Goal: Task Accomplishment & Management: Complete application form

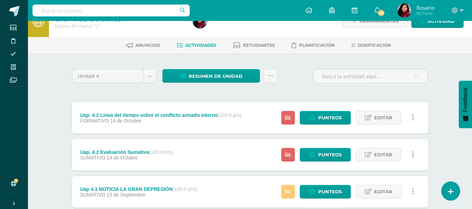
scroll to position [98, 0]
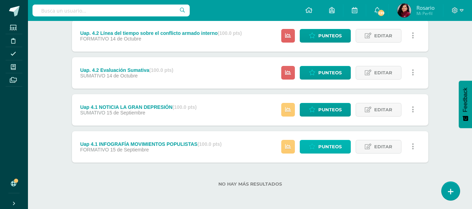
click at [317, 144] on link "Punteos" at bounding box center [325, 147] width 51 height 14
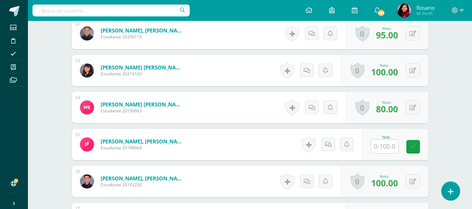
scroll to position [640, 0]
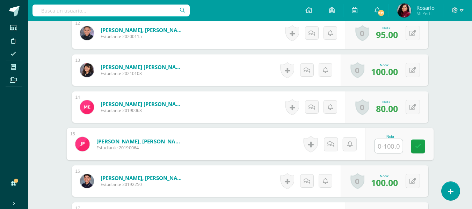
click at [381, 149] on input "text" at bounding box center [389, 146] width 28 height 14
type input "98"
click at [416, 150] on link at bounding box center [418, 146] width 14 height 14
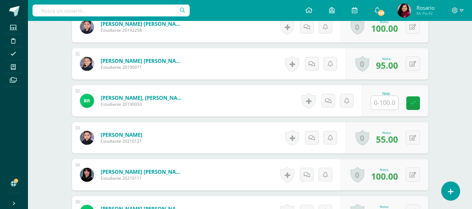
scroll to position [1322, 0]
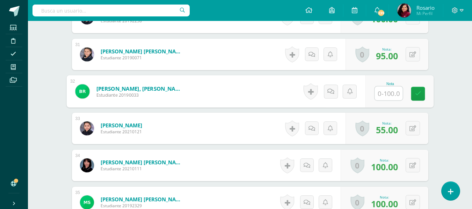
click at [383, 93] on input "text" at bounding box center [389, 94] width 28 height 14
type input "60"
click at [421, 93] on link at bounding box center [418, 94] width 14 height 14
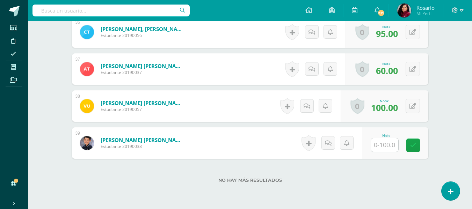
scroll to position [1536, 0]
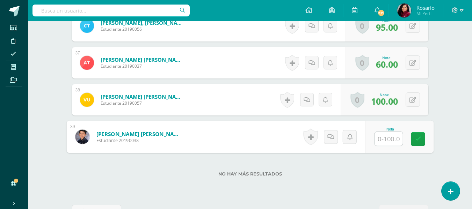
click at [385, 139] on input "text" at bounding box center [389, 139] width 28 height 14
type input "85"
click at [418, 143] on link at bounding box center [418, 139] width 14 height 14
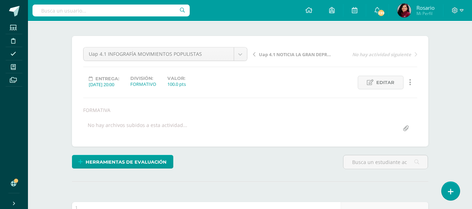
scroll to position [53, 0]
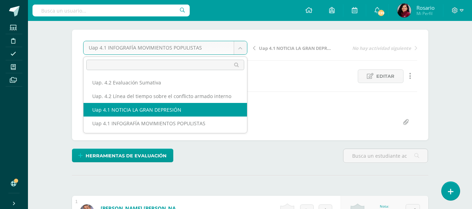
select select "/dashboard/teacher/grade-activity/226230/"
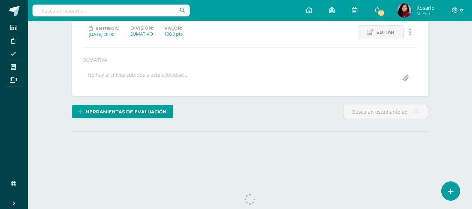
scroll to position [114, 0]
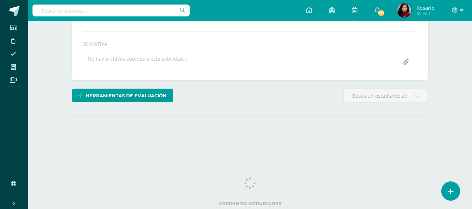
drag, startPoint x: 475, startPoint y: 29, endPoint x: 477, endPoint y: 100, distance: 71.0
click at [472, 100] on html "Estudiantes Disciplina Asistencia Mis cursos Archivos Soporte Ayuda Reportar un…" at bounding box center [236, 27] width 472 height 283
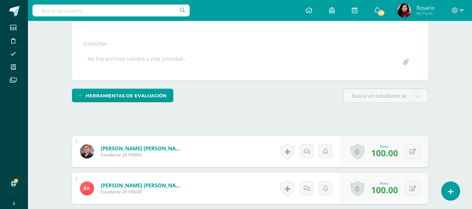
click at [288, 58] on div "No hay archivos subidos a esta actividad..." at bounding box center [250, 63] width 340 height 14
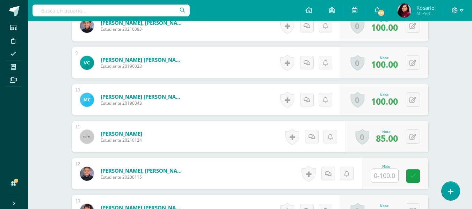
scroll to position [518, 0]
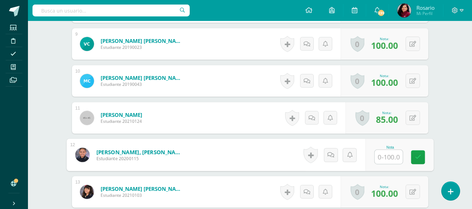
click at [385, 156] on input "text" at bounding box center [389, 157] width 28 height 14
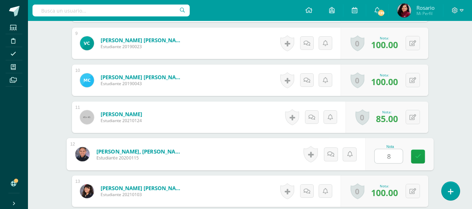
type input "88"
click at [417, 161] on link at bounding box center [418, 157] width 14 height 14
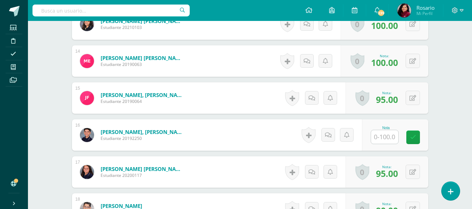
scroll to position [691, 0]
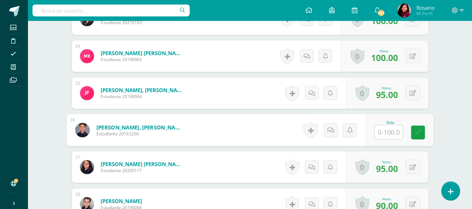
click at [385, 132] on input "text" at bounding box center [389, 132] width 28 height 14
type input "100"
click at [421, 134] on icon at bounding box center [418, 133] width 6 height 6
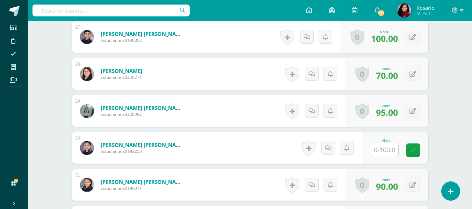
scroll to position [1194, 0]
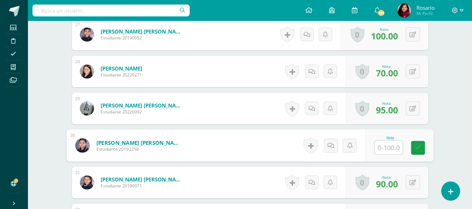
click at [386, 147] on input "text" at bounding box center [389, 148] width 28 height 14
type input "83"
click at [417, 148] on icon at bounding box center [418, 148] width 6 height 6
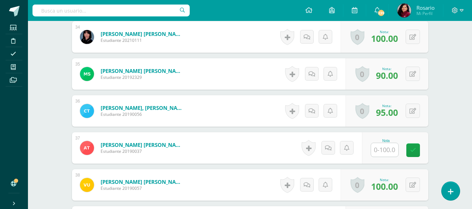
scroll to position [1460, 0]
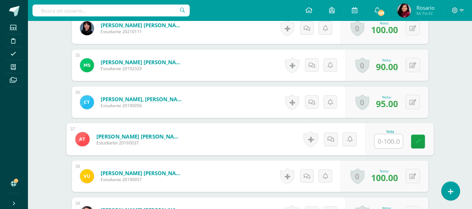
click at [384, 144] on input "text" at bounding box center [389, 142] width 28 height 14
type input "65"
click at [419, 143] on icon at bounding box center [418, 142] width 6 height 6
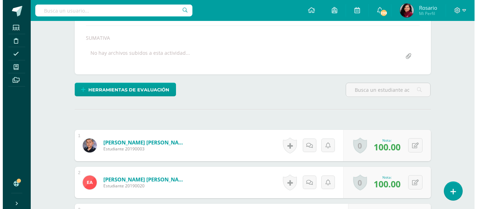
scroll to position [129, 0]
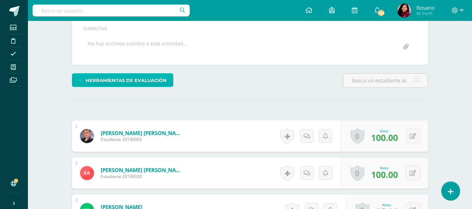
click at [129, 81] on span "Herramientas de evaluación" at bounding box center [126, 80] width 81 height 13
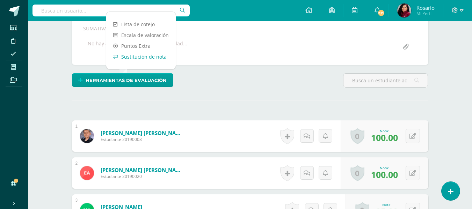
click at [139, 59] on link "Sustitución de nota" at bounding box center [141, 56] width 70 height 11
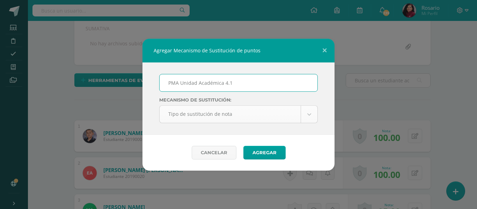
type input "PMA Unidad Académica 4.1"
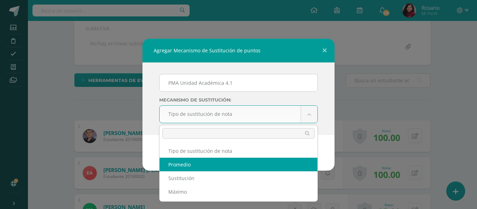
select select "average"
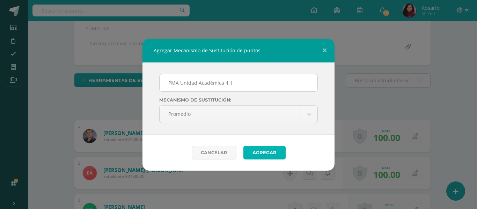
click at [276, 152] on button "Agregar" at bounding box center [265, 153] width 42 height 14
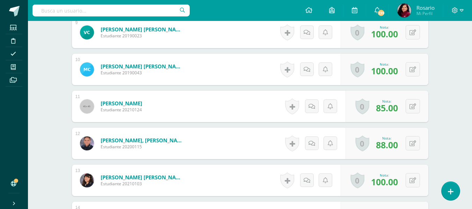
scroll to position [558, 0]
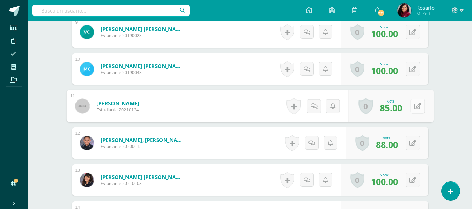
click at [415, 107] on icon at bounding box center [417, 106] width 7 height 6
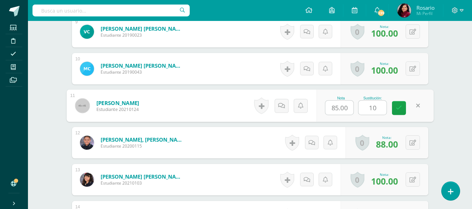
type input "100"
click at [397, 107] on icon at bounding box center [399, 108] width 6 height 6
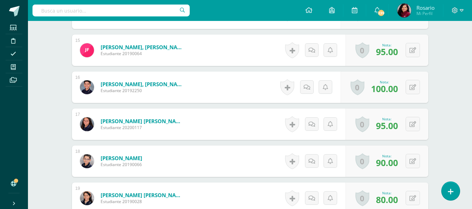
scroll to position [768, 0]
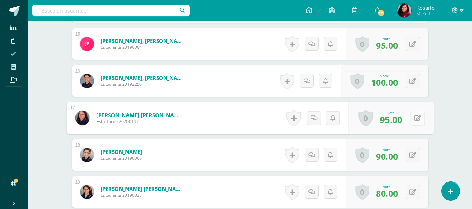
click at [413, 116] on button at bounding box center [417, 118] width 15 height 15
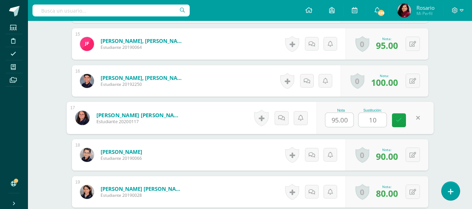
type input "100"
click at [396, 120] on link at bounding box center [399, 121] width 14 height 14
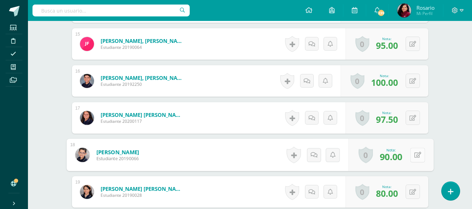
click at [416, 156] on icon at bounding box center [417, 155] width 7 height 6
type input "100"
click at [400, 157] on icon at bounding box center [399, 158] width 6 height 6
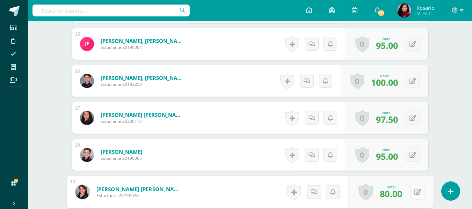
click at [414, 195] on button at bounding box center [417, 192] width 15 height 15
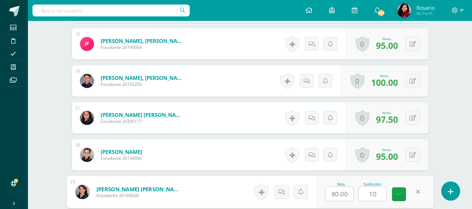
type input "100"
click at [397, 196] on icon at bounding box center [399, 195] width 6 height 6
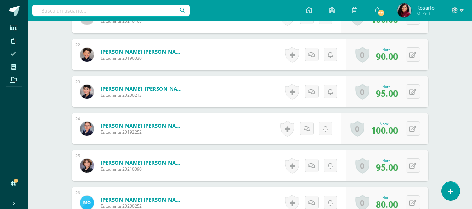
scroll to position [1020, 0]
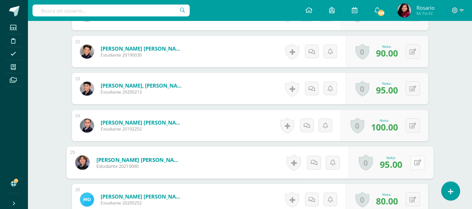
click at [414, 161] on button at bounding box center [417, 163] width 15 height 15
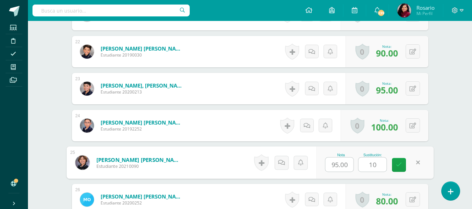
type input "100"
click at [401, 170] on link at bounding box center [399, 165] width 14 height 14
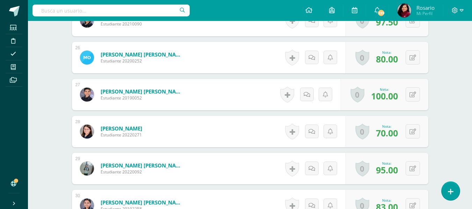
scroll to position [1173, 0]
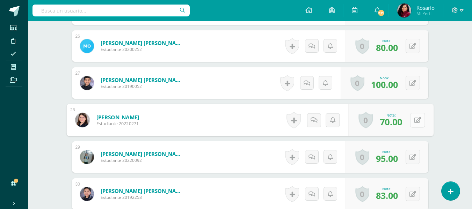
click at [412, 123] on button at bounding box center [417, 120] width 15 height 15
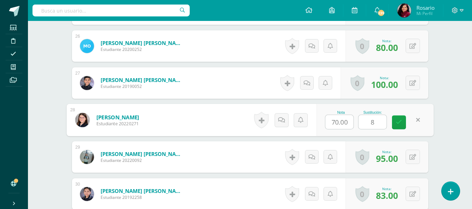
type input "80"
click at [400, 122] on icon at bounding box center [399, 123] width 6 height 6
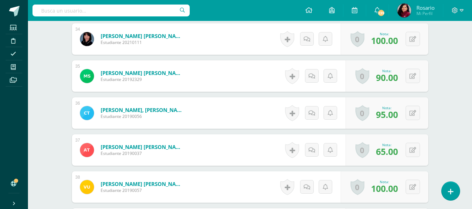
scroll to position [1481, 0]
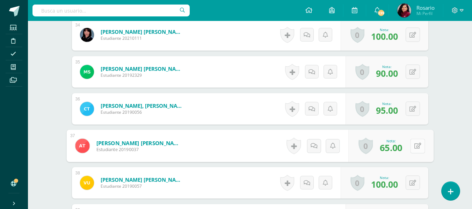
click at [411, 145] on button at bounding box center [417, 146] width 15 height 15
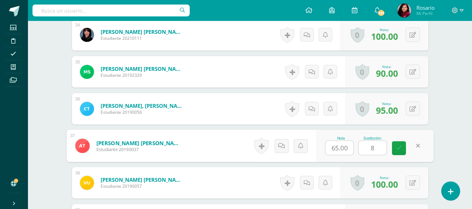
type input "80"
click at [399, 150] on icon at bounding box center [399, 148] width 6 height 6
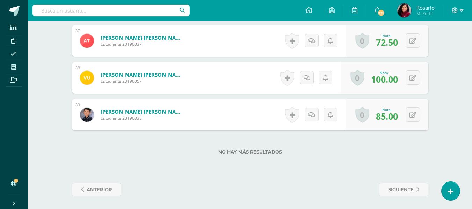
scroll to position [1588, 0]
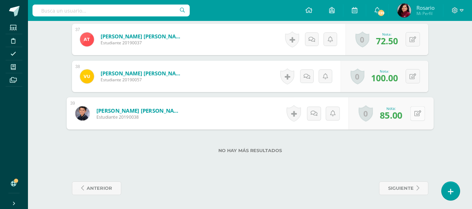
click at [412, 114] on button at bounding box center [417, 113] width 15 height 15
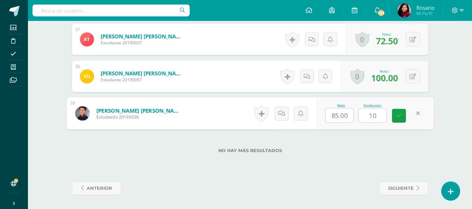
type input "100"
click at [398, 117] on icon at bounding box center [399, 116] width 6 height 6
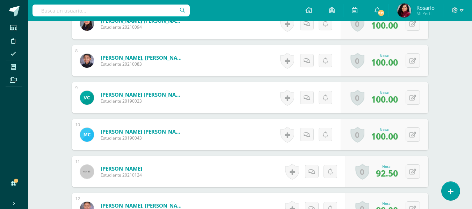
scroll to position [0, 0]
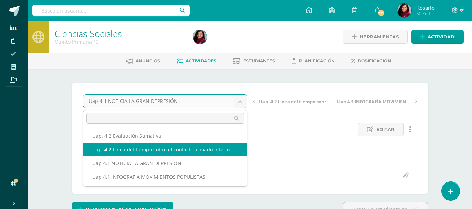
select select "/dashboard/teacher/grade-activity/228015/"
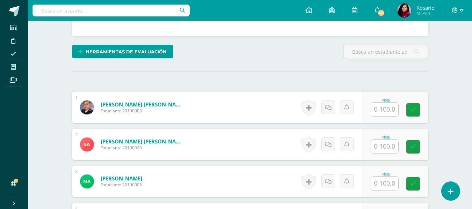
scroll to position [177, 0]
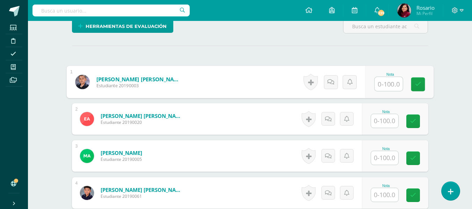
click at [388, 82] on input "text" at bounding box center [389, 84] width 28 height 14
type input "100"
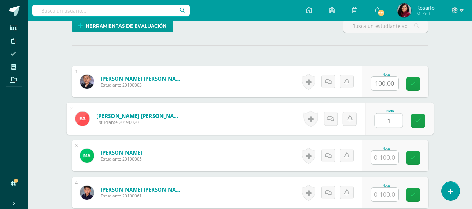
scroll to position [177, 0]
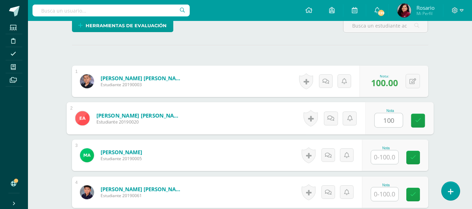
type input "100"
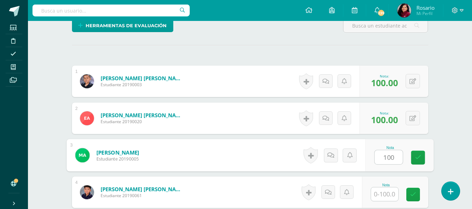
type input "100"
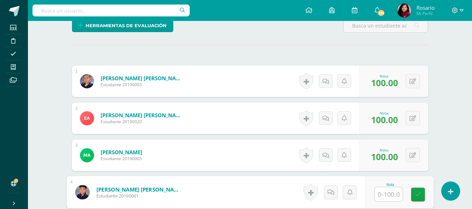
scroll to position [178, 0]
type input "75"
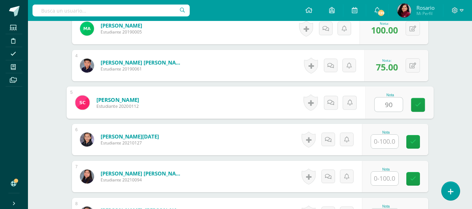
type input "90"
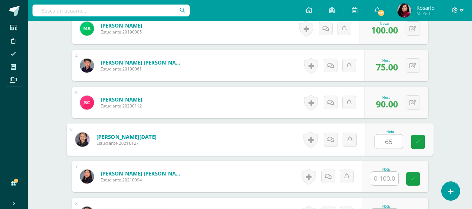
type input "65"
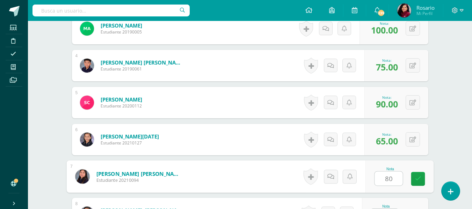
type input "80"
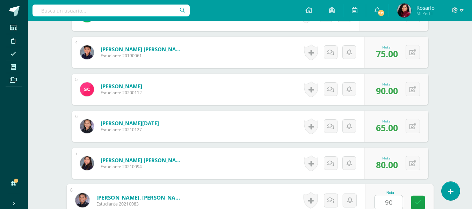
type input "90"
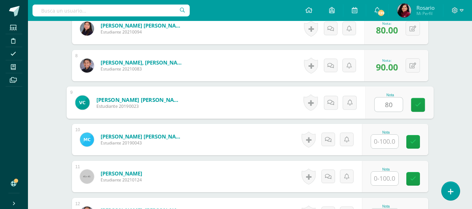
type input "80"
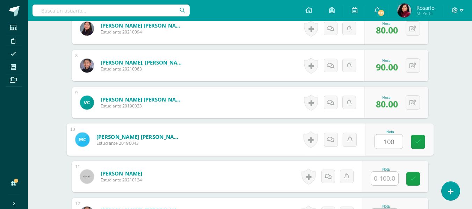
type input "100"
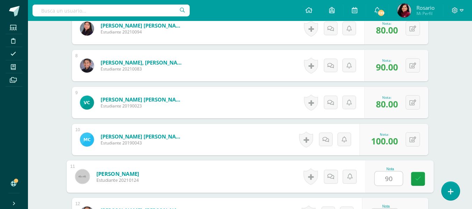
type input "90"
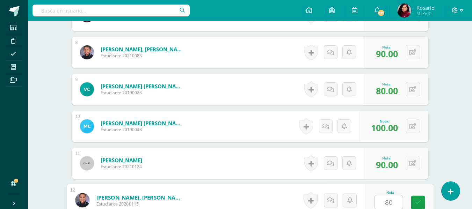
type input "80"
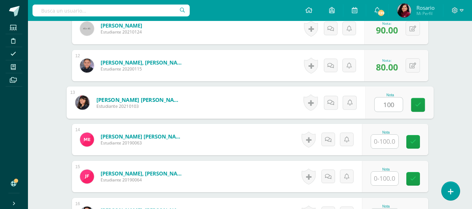
type input "100"
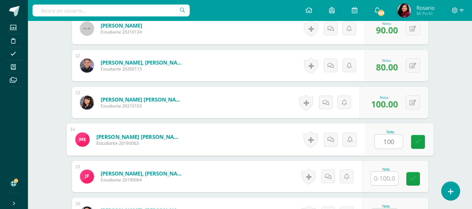
type input "100"
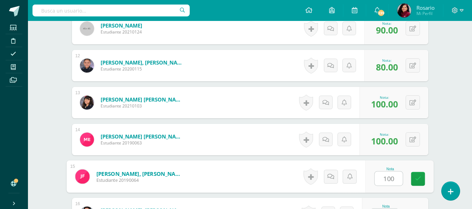
type input "100"
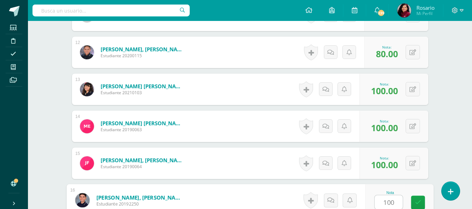
type input "100"
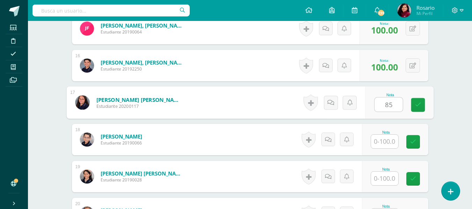
type input "85"
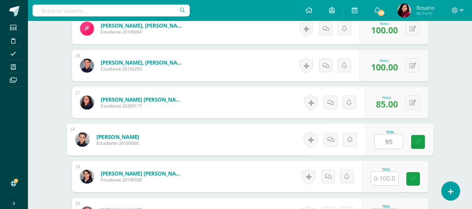
type input "95"
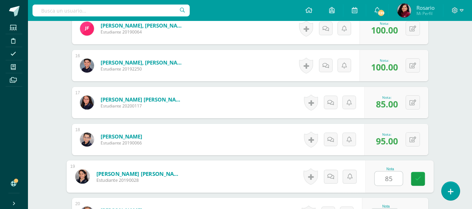
type input "85"
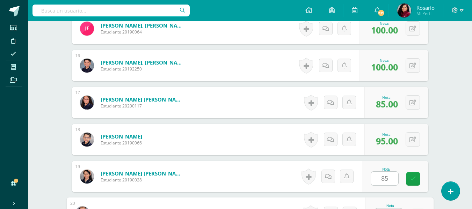
scroll to position [762, 0]
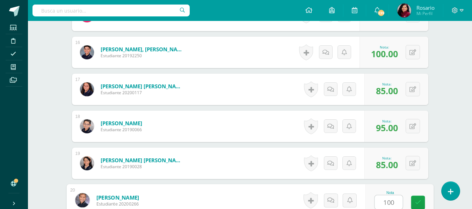
type input "100"
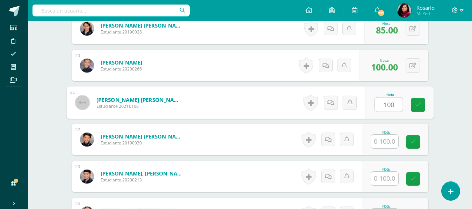
type input "100"
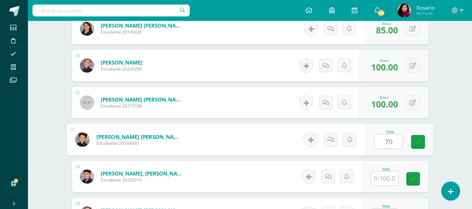
type input "70"
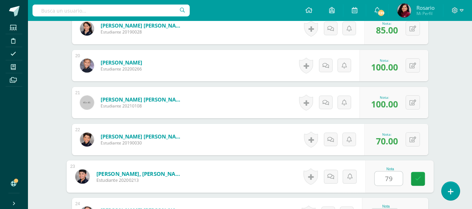
type input "79"
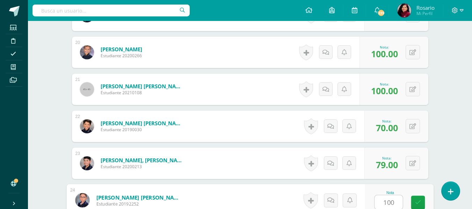
type input "100"
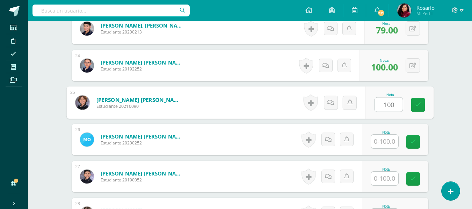
type input "100"
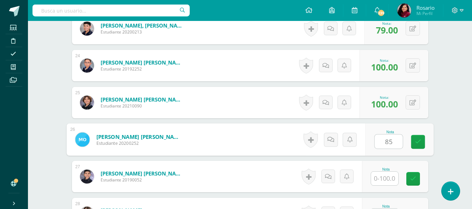
type input "85"
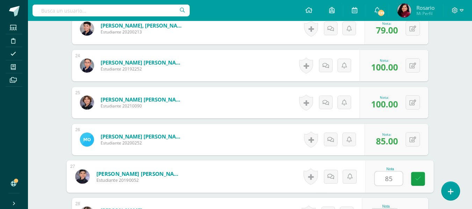
type input "85"
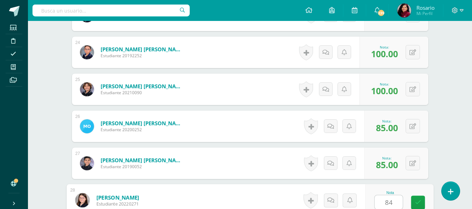
type input "84"
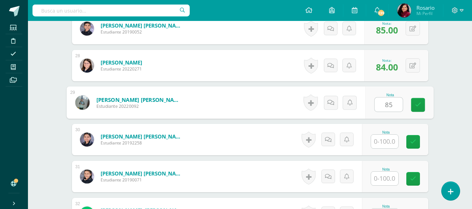
type input "85"
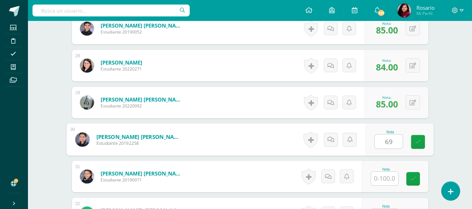
type input "69"
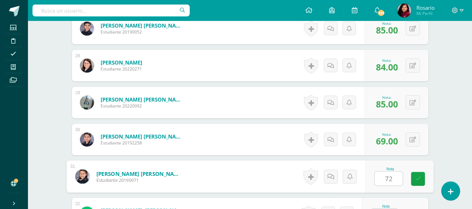
type input "72"
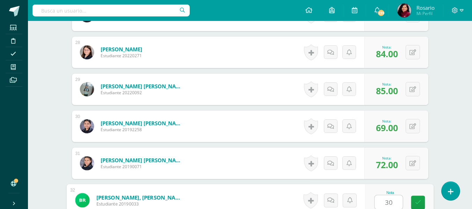
type input "30"
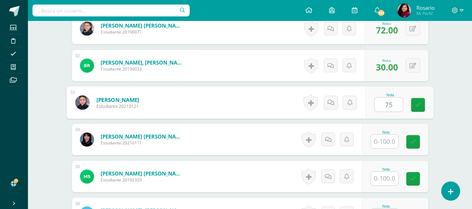
type input "75"
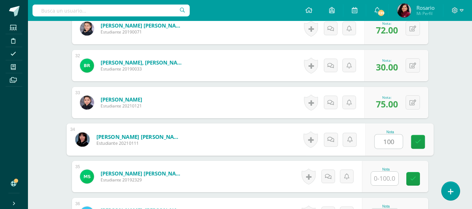
type input "100"
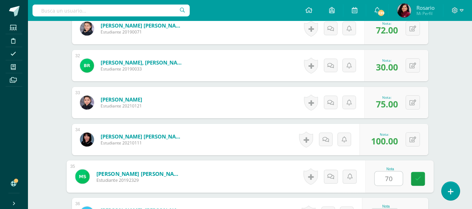
type input "70"
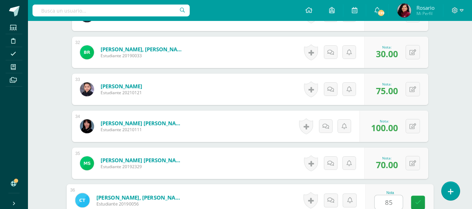
type input "85"
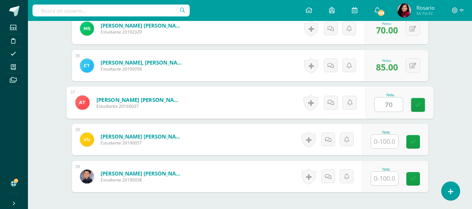
type input "70"
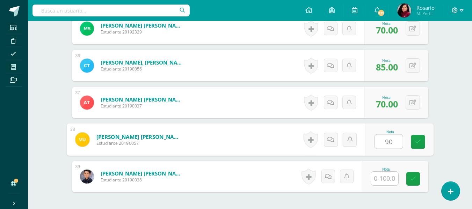
type input "90"
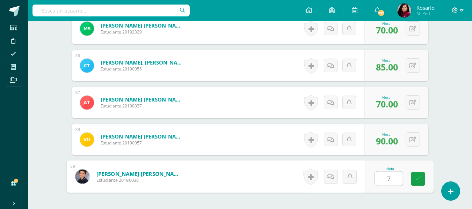
type input "70"
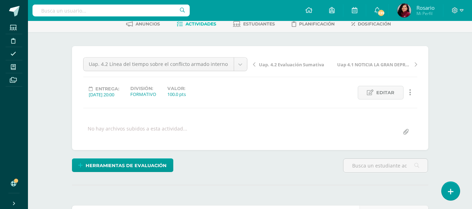
scroll to position [31, 0]
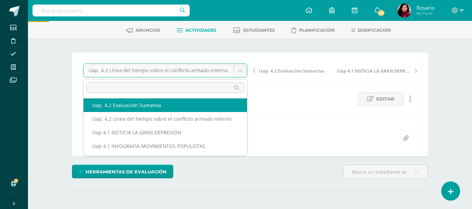
select select "/dashboard/teacher/grade-activity/228011/"
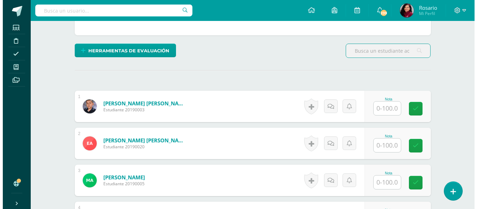
scroll to position [99, 0]
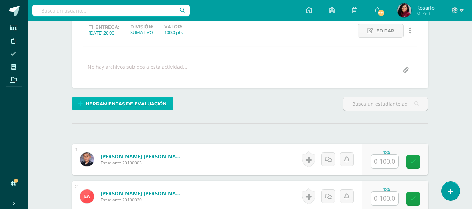
click at [142, 102] on span "Herramientas de evaluación" at bounding box center [126, 104] width 81 height 13
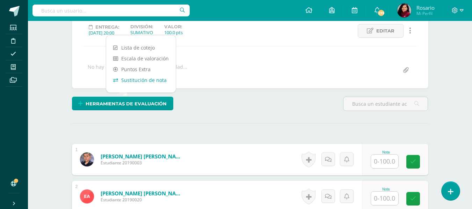
click at [136, 81] on link "Sustitución de nota" at bounding box center [141, 80] width 70 height 11
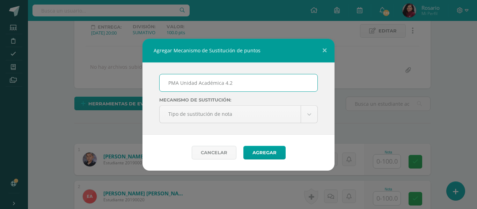
click at [223, 84] on input "PMA Unidad Académica 4.2" at bounding box center [239, 82] width 158 height 17
type input "PMA Unidad de aprendizaje 4.2"
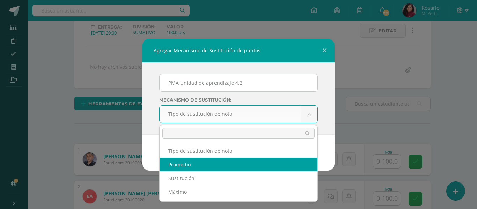
select select "average"
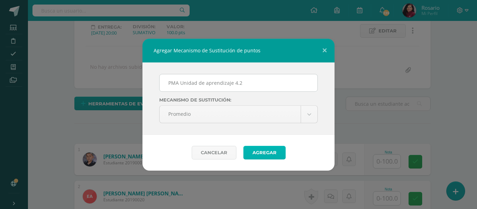
click at [268, 155] on button "Agregar" at bounding box center [265, 153] width 42 height 14
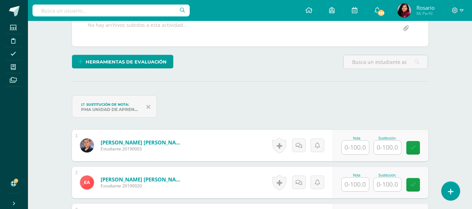
scroll to position [145, 0]
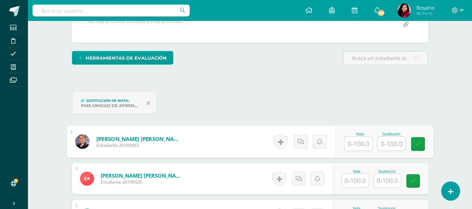
click at [354, 142] on input "text" at bounding box center [359, 144] width 28 height 14
type input "90"
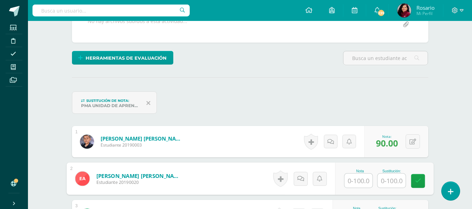
click at [357, 178] on input "text" at bounding box center [359, 181] width 28 height 14
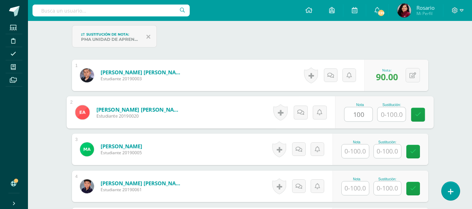
scroll to position [215, 0]
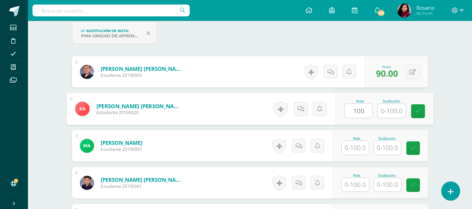
type input "100"
click at [352, 148] on input "text" at bounding box center [355, 148] width 27 height 14
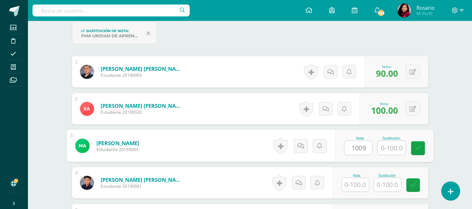
type input "100"
click at [418, 148] on icon at bounding box center [418, 148] width 6 height 6
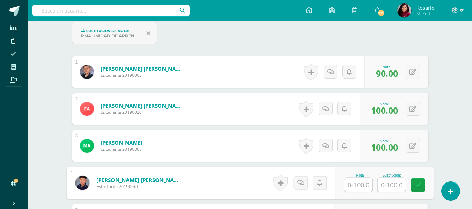
click at [355, 183] on input "text" at bounding box center [359, 185] width 28 height 14
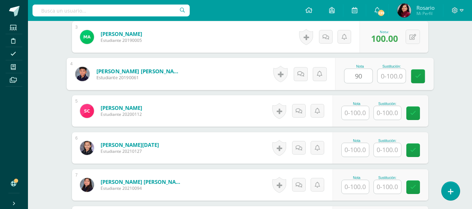
scroll to position [326, 0]
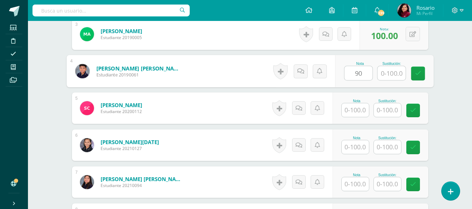
type input "90"
click at [357, 110] on input "text" at bounding box center [355, 110] width 27 height 14
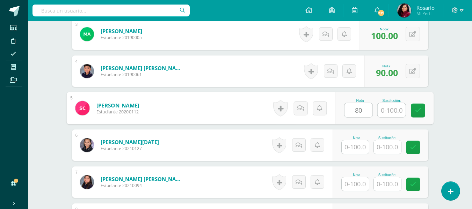
type input "80"
click at [389, 112] on input "text" at bounding box center [392, 110] width 28 height 14
type input "83"
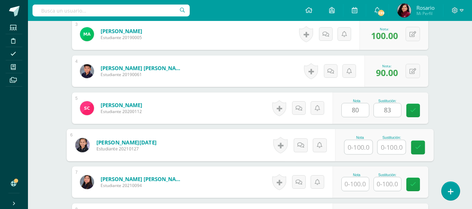
click at [359, 151] on input "text" at bounding box center [359, 148] width 28 height 14
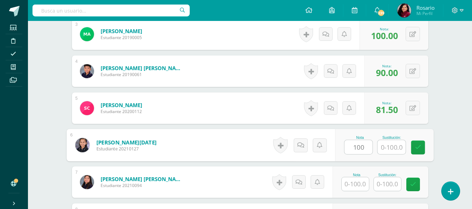
type input "100"
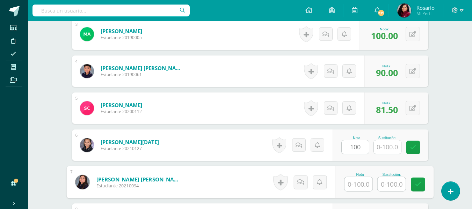
click at [359, 186] on input "text" at bounding box center [359, 185] width 28 height 14
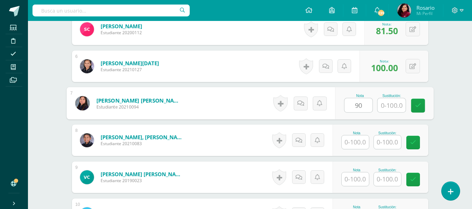
scroll to position [410, 0]
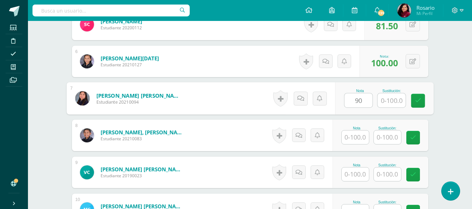
type input "90"
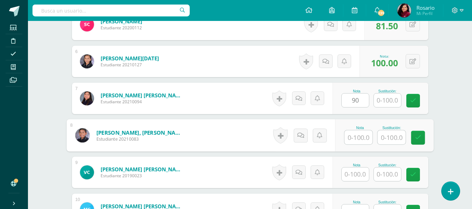
click at [358, 136] on input "text" at bounding box center [359, 138] width 28 height 14
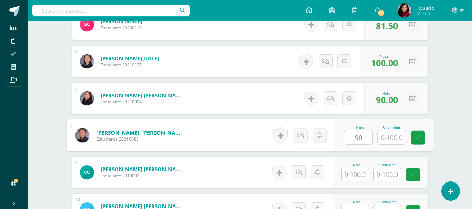
type input "90"
click at [385, 137] on input "text" at bounding box center [392, 138] width 28 height 14
type input "95"
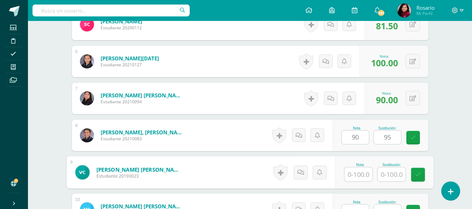
click at [352, 169] on input "text" at bounding box center [359, 175] width 28 height 14
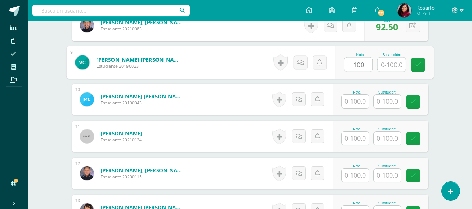
scroll to position [522, 0]
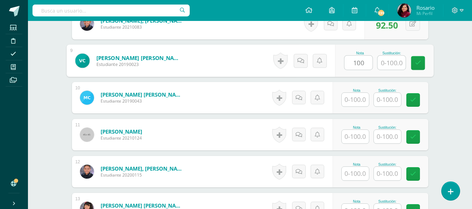
type input "100"
click at [356, 104] on input "text" at bounding box center [355, 100] width 27 height 14
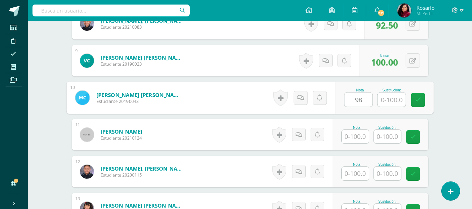
type input "98"
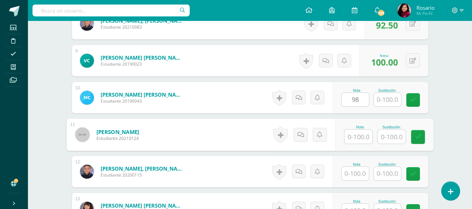
click at [359, 139] on input "text" at bounding box center [359, 137] width 28 height 14
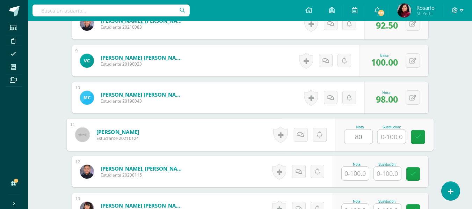
type input "80"
click at [387, 141] on input "text" at bounding box center [392, 137] width 28 height 14
type input "82"
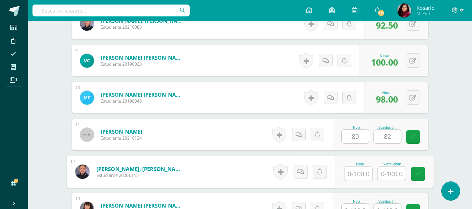
click at [355, 173] on input "text" at bounding box center [359, 174] width 28 height 14
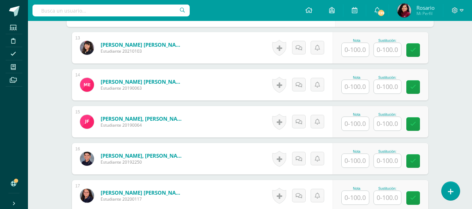
scroll to position [690, 0]
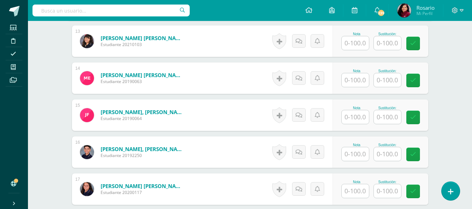
type input "80"
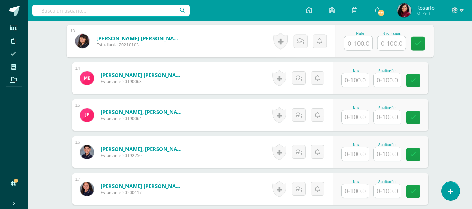
click at [354, 45] on input "text" at bounding box center [359, 43] width 28 height 14
type input "100"
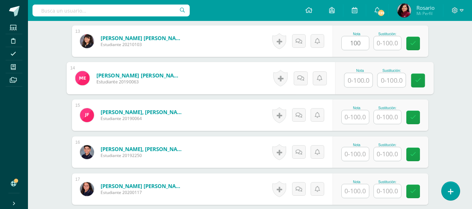
click at [357, 80] on input "text" at bounding box center [359, 80] width 28 height 14
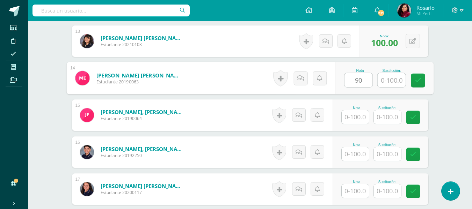
type input "90"
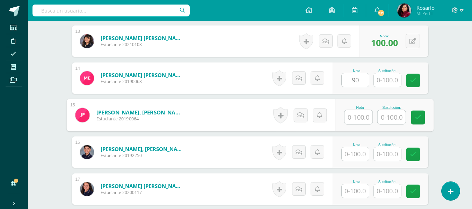
click at [354, 115] on input "text" at bounding box center [359, 117] width 28 height 14
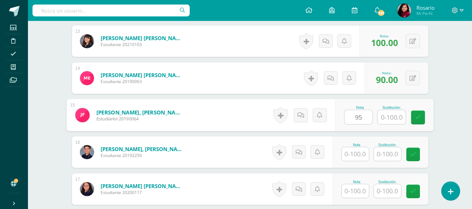
type input "95"
click at [400, 117] on input "text" at bounding box center [392, 117] width 28 height 14
type input "98"
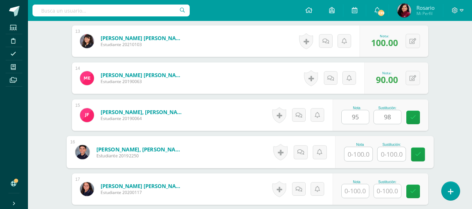
click at [354, 152] on input "text" at bounding box center [359, 155] width 28 height 14
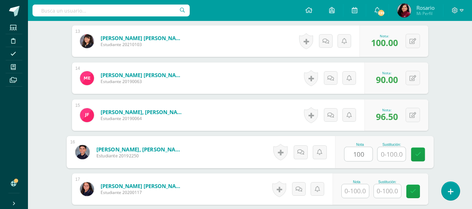
type input "100"
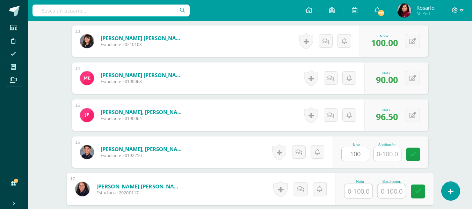
click at [359, 190] on input "text" at bounding box center [359, 192] width 28 height 14
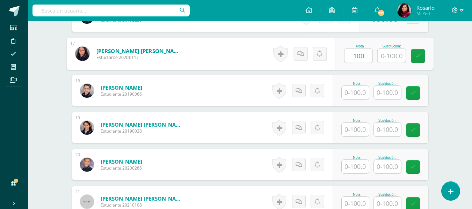
scroll to position [830, 0]
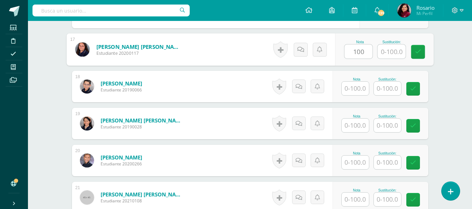
type input "100"
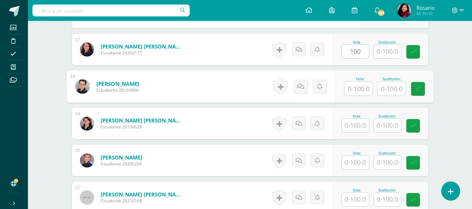
click at [359, 88] on input "text" at bounding box center [359, 89] width 28 height 14
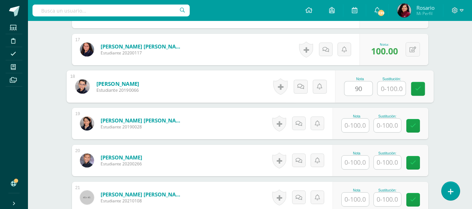
type input "90"
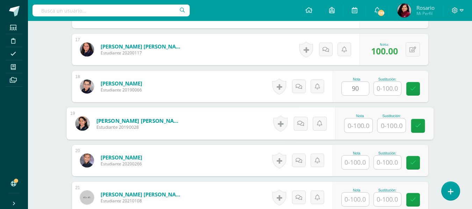
click at [356, 127] on input "text" at bounding box center [359, 126] width 28 height 14
type input "100"
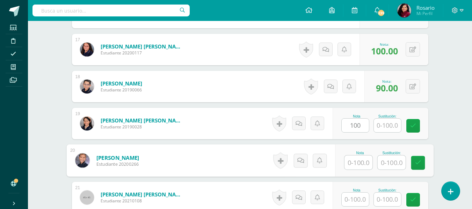
click at [354, 161] on input "text" at bounding box center [359, 163] width 28 height 14
type input "90"
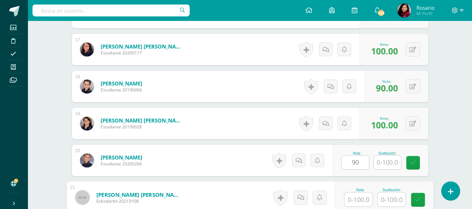
click at [361, 200] on input "text" at bounding box center [359, 200] width 28 height 14
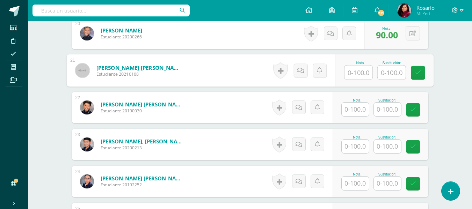
scroll to position [970, 0]
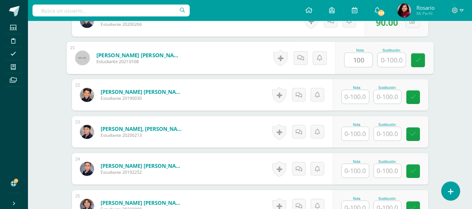
type input "100"
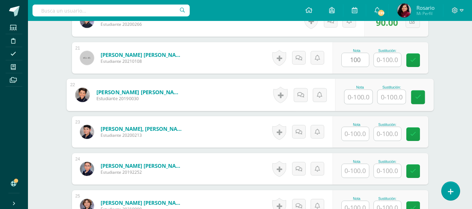
click at [361, 98] on input "text" at bounding box center [359, 97] width 28 height 14
type input "90"
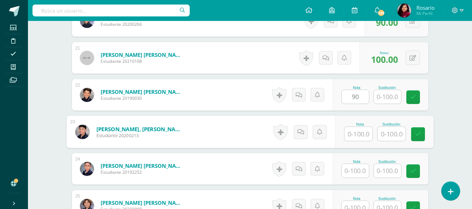
click at [354, 136] on input "text" at bounding box center [359, 134] width 28 height 14
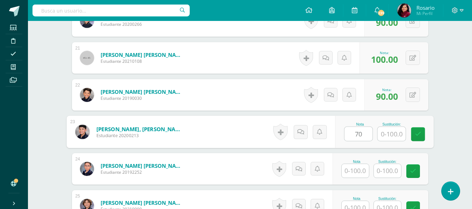
type input "70"
click at [395, 135] on input "text" at bounding box center [392, 134] width 28 height 14
type input "75"
click at [355, 175] on input "text" at bounding box center [355, 171] width 27 height 14
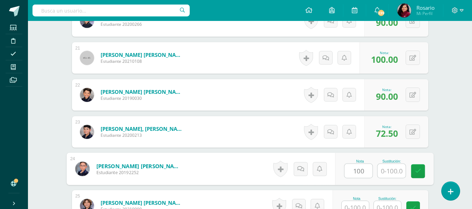
type input "100"
click at [394, 172] on input "text" at bounding box center [392, 171] width 28 height 14
type input "9"
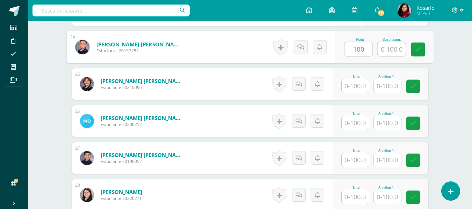
scroll to position [1095, 0]
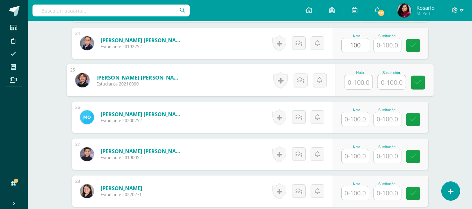
click at [357, 81] on input "text" at bounding box center [359, 83] width 28 height 14
type input "90"
click at [388, 84] on input "text" at bounding box center [392, 83] width 28 height 14
type input "93"
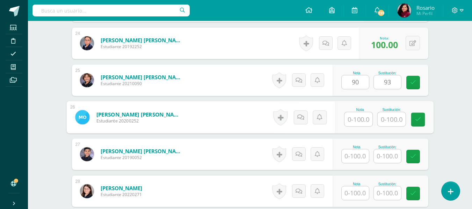
click at [357, 121] on input "text" at bounding box center [359, 120] width 28 height 14
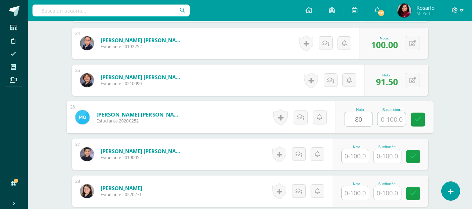
type input "80"
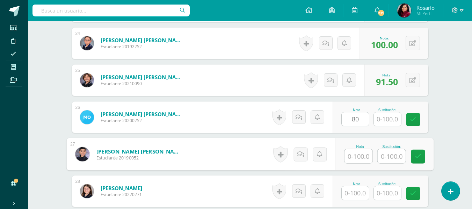
click at [357, 158] on input "text" at bounding box center [359, 157] width 28 height 14
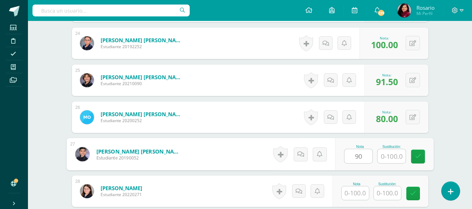
type input "90"
click at [393, 156] on input "text" at bounding box center [392, 157] width 28 height 14
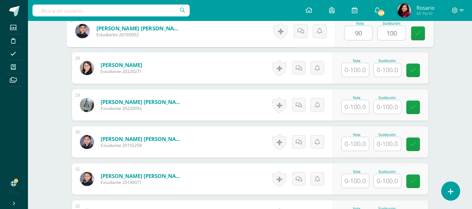
scroll to position [1221, 0]
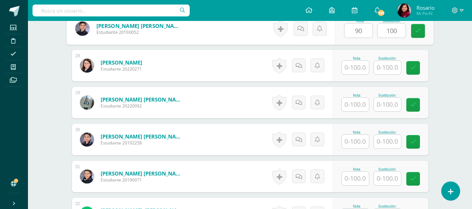
type input "100"
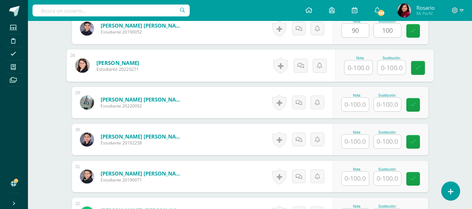
click at [358, 66] on input "text" at bounding box center [359, 68] width 28 height 14
type input "90"
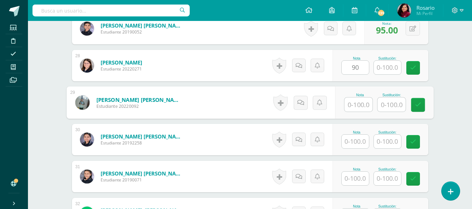
click at [354, 106] on input "text" at bounding box center [359, 105] width 28 height 14
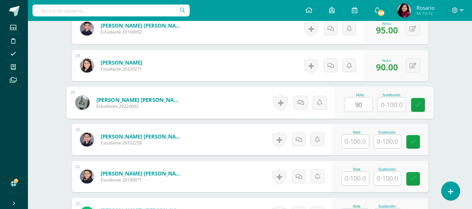
type input "90"
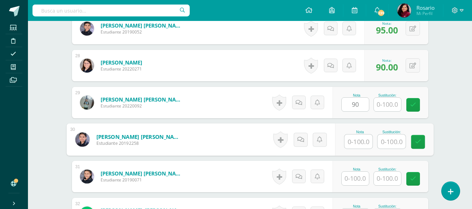
click at [363, 142] on input "text" at bounding box center [359, 142] width 28 height 14
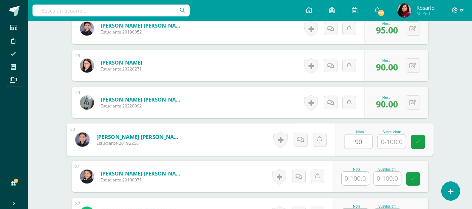
type input "90"
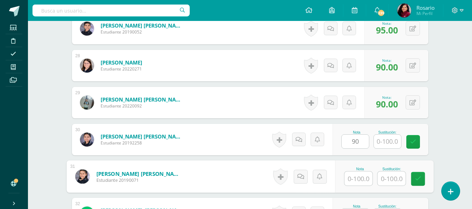
click at [362, 180] on input "text" at bounding box center [359, 179] width 28 height 14
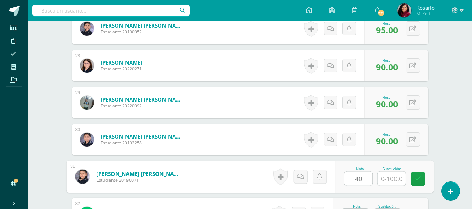
type input "40"
click at [393, 182] on input "text" at bounding box center [392, 179] width 28 height 14
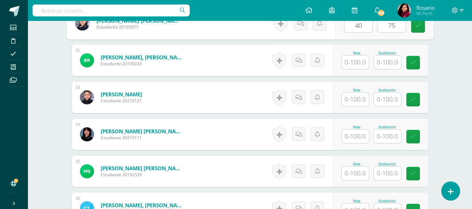
scroll to position [1375, 0]
type input "75"
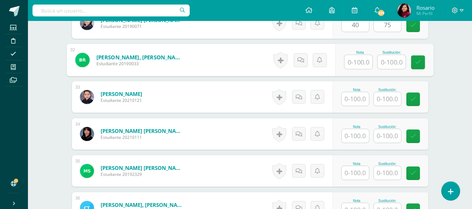
click at [357, 64] on input "text" at bounding box center [359, 62] width 28 height 14
type input "70"
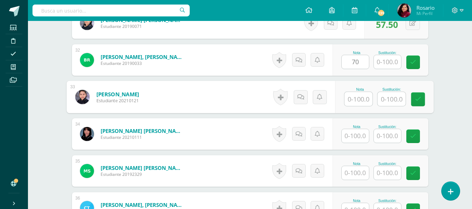
click at [357, 102] on input "text" at bounding box center [359, 99] width 28 height 14
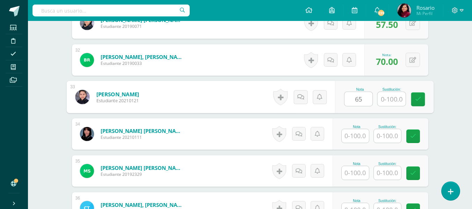
type input "65"
click at [390, 101] on input "text" at bounding box center [392, 99] width 28 height 14
type input "80"
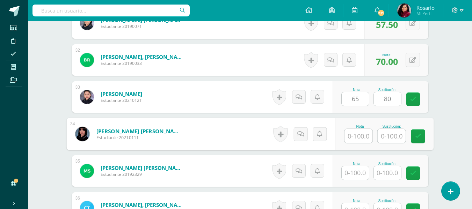
click at [357, 141] on input "text" at bounding box center [359, 136] width 28 height 14
type input "100"
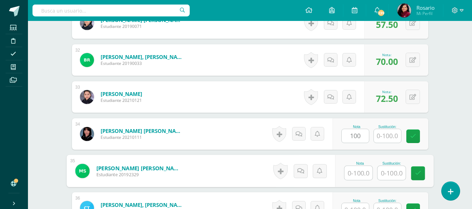
click at [356, 174] on input "text" at bounding box center [359, 173] width 28 height 14
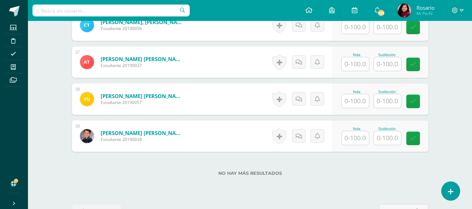
scroll to position [1581, 0]
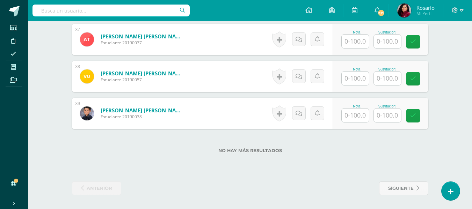
type input "75"
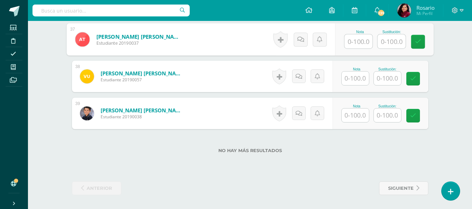
click at [356, 41] on input "text" at bounding box center [359, 42] width 28 height 14
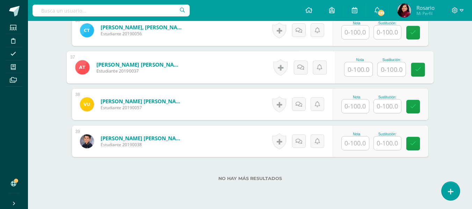
scroll to position [1539, 0]
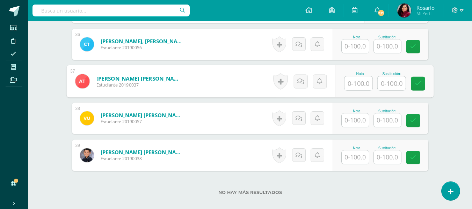
click at [360, 43] on input "text" at bounding box center [355, 46] width 27 height 14
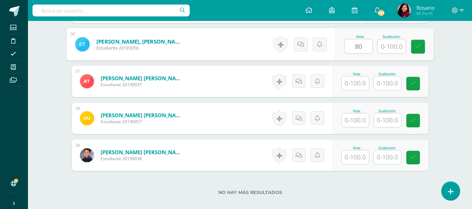
type input "80"
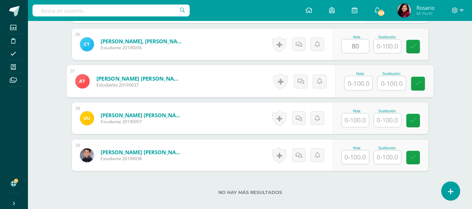
click at [357, 82] on input "text" at bounding box center [359, 84] width 28 height 14
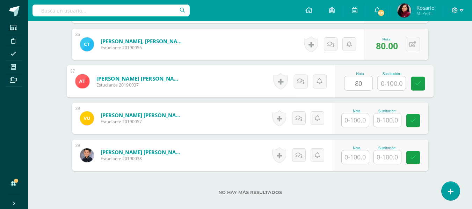
type input "80"
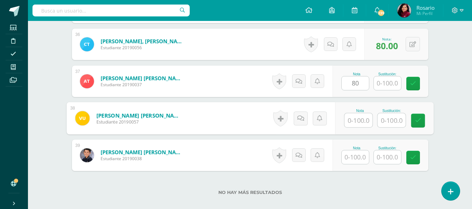
click at [358, 120] on input "text" at bounding box center [359, 121] width 28 height 14
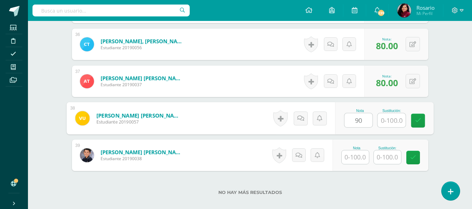
type input "90"
click at [388, 120] on input "text" at bounding box center [392, 121] width 28 height 14
type input "95"
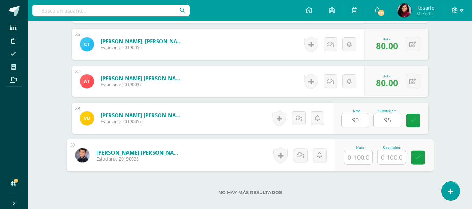
click at [355, 159] on input "text" at bounding box center [359, 158] width 28 height 14
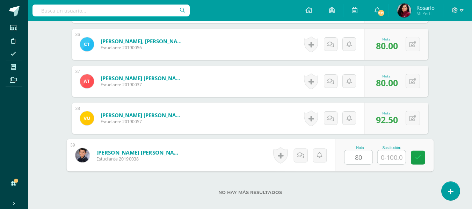
type input "80"
click at [394, 160] on input "text" at bounding box center [392, 158] width 28 height 14
type input "90"
click at [416, 164] on link at bounding box center [418, 158] width 14 height 14
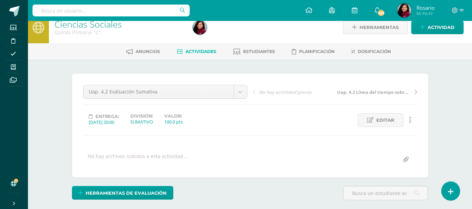
scroll to position [0, 0]
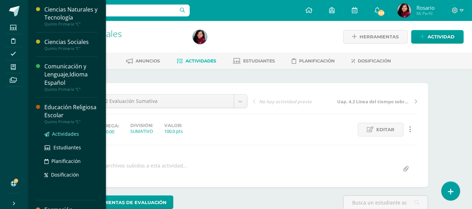
click at [64, 134] on span "Actividades" at bounding box center [65, 134] width 27 height 7
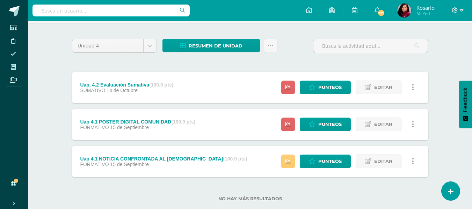
scroll to position [61, 0]
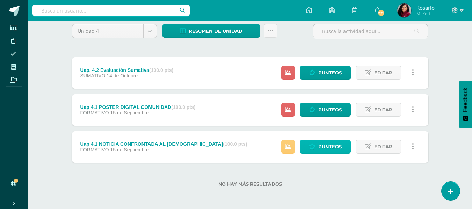
click at [329, 149] on span "Punteos" at bounding box center [329, 147] width 23 height 13
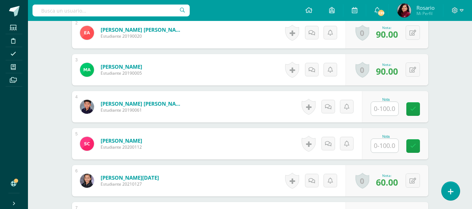
scroll to position [282, 0]
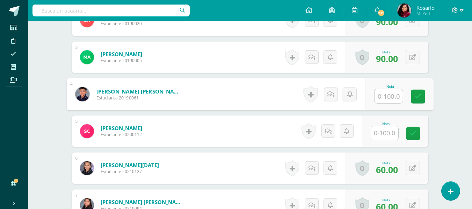
click at [381, 95] on input "text" at bounding box center [389, 96] width 28 height 14
type input "85"
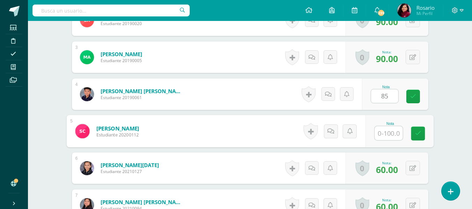
click at [388, 134] on input "text" at bounding box center [389, 134] width 28 height 14
type input "100"
click at [414, 140] on link at bounding box center [418, 134] width 14 height 14
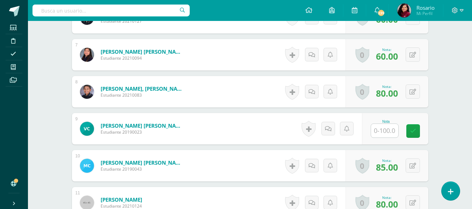
scroll to position [464, 0]
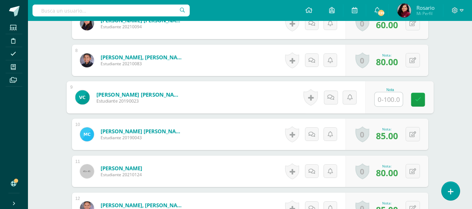
click at [386, 99] on input "text" at bounding box center [389, 100] width 28 height 14
type input "75"
click at [422, 104] on link at bounding box center [418, 100] width 14 height 14
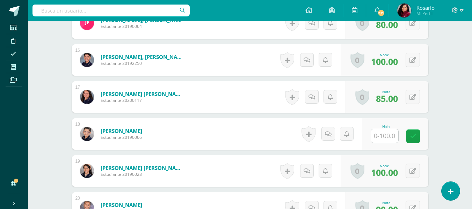
scroll to position [764, 0]
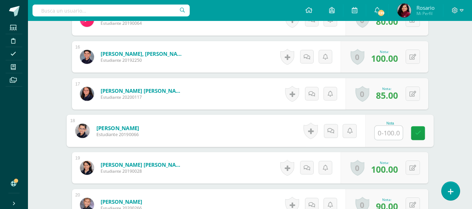
click at [385, 131] on input "text" at bounding box center [389, 133] width 28 height 14
type input "95"
click at [417, 136] on icon at bounding box center [418, 133] width 6 height 6
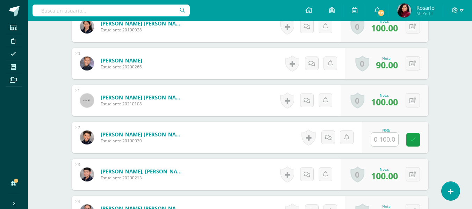
scroll to position [912, 0]
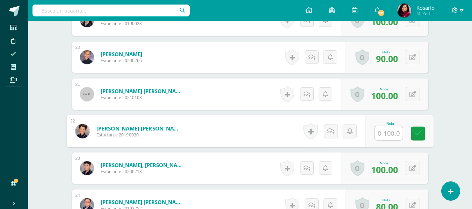
click at [387, 130] on input "text" at bounding box center [389, 134] width 28 height 14
type input "85"
click at [414, 139] on link at bounding box center [418, 134] width 14 height 14
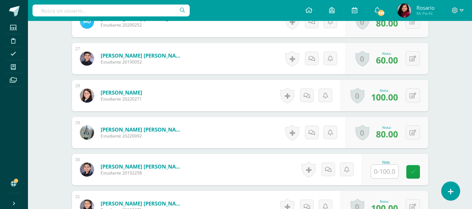
scroll to position [1183, 0]
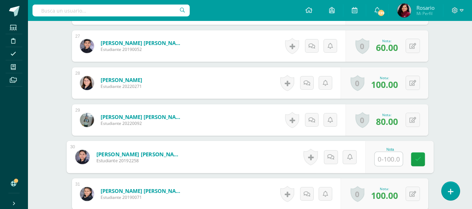
click at [387, 160] on input "text" at bounding box center [389, 159] width 28 height 14
type input "100"
click at [421, 161] on link at bounding box center [418, 160] width 14 height 14
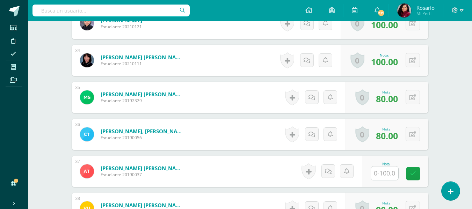
scroll to position [1443, 0]
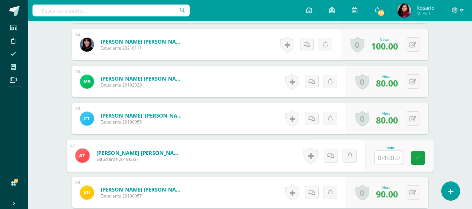
click at [384, 158] on input "text" at bounding box center [389, 158] width 28 height 14
type input "85"
click at [418, 160] on icon at bounding box center [418, 158] width 6 height 6
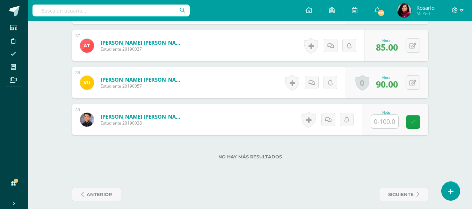
scroll to position [1560, 0]
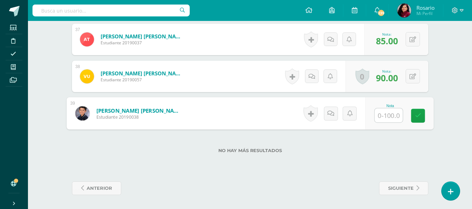
click at [388, 117] on input "text" at bounding box center [389, 116] width 28 height 14
type input "100"
click at [417, 115] on icon at bounding box center [418, 116] width 6 height 6
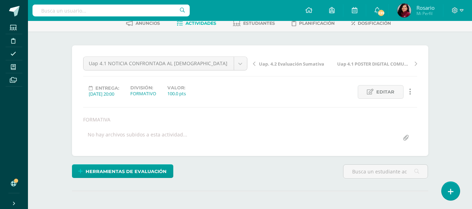
scroll to position [3, 0]
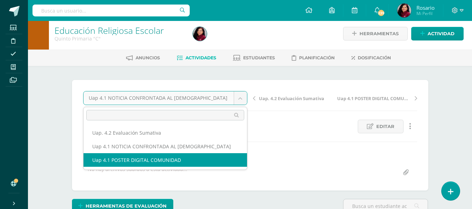
select select "/dashboard/teacher/grade-activity/226234/"
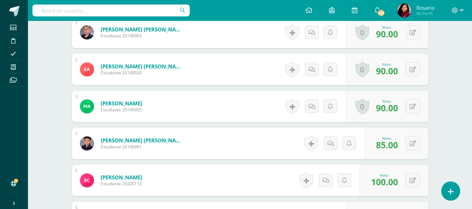
scroll to position [239, 0]
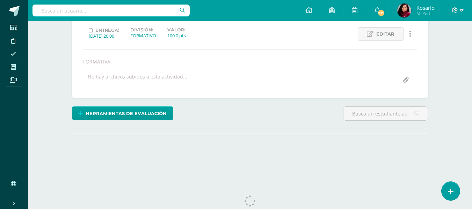
scroll to position [99, 0]
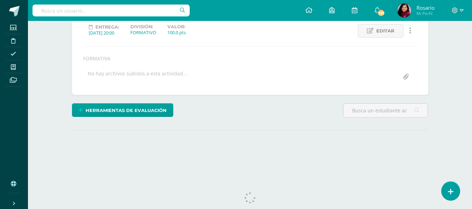
click at [386, 66] on div "Uap 4.1 POSTER DIGITAL COMUNIDAD Uap. 4.2 Evaluación Sumativa Uap 4.1 NOTICIA C…" at bounding box center [250, 39] width 334 height 88
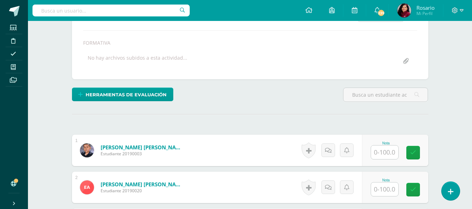
scroll to position [115, 0]
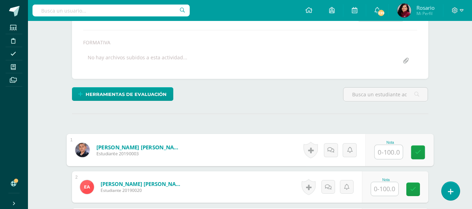
click at [384, 154] on input "text" at bounding box center [389, 152] width 28 height 14
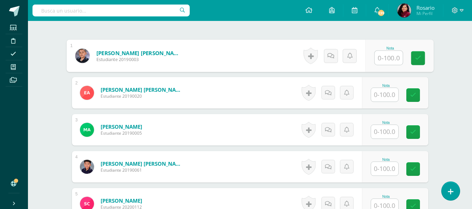
scroll to position [216, 0]
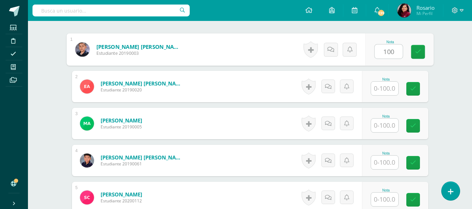
type input "100"
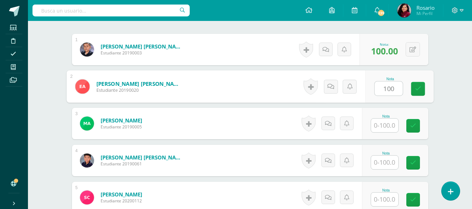
type input "100"
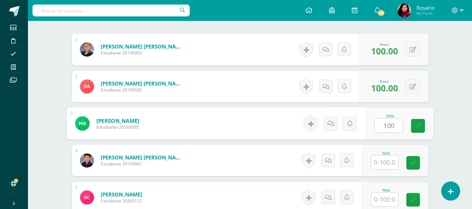
type input "100"
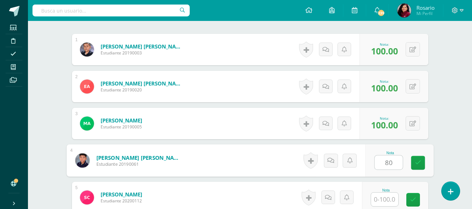
type input "80"
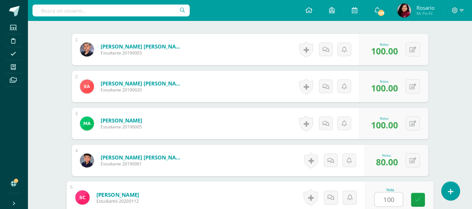
type input "100"
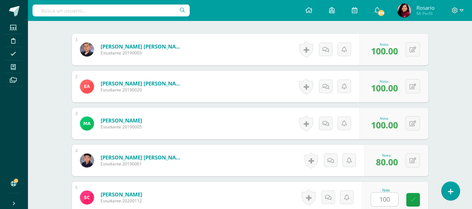
scroll to position [348, 0]
